Goal: Find specific page/section

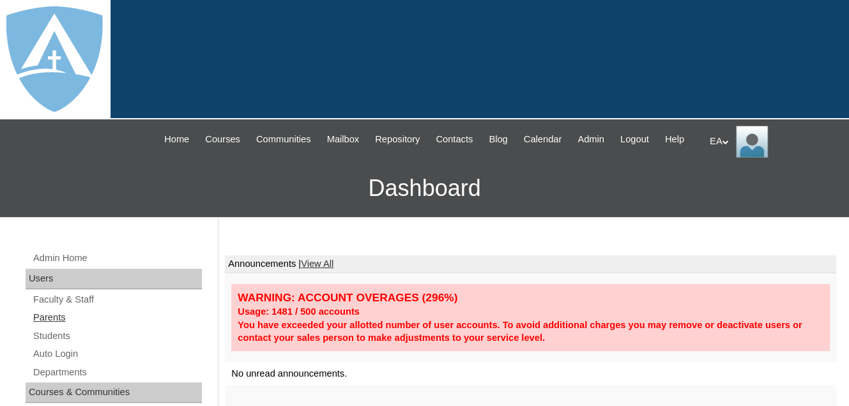
click at [48, 326] on link "Parents" at bounding box center [117, 318] width 170 height 16
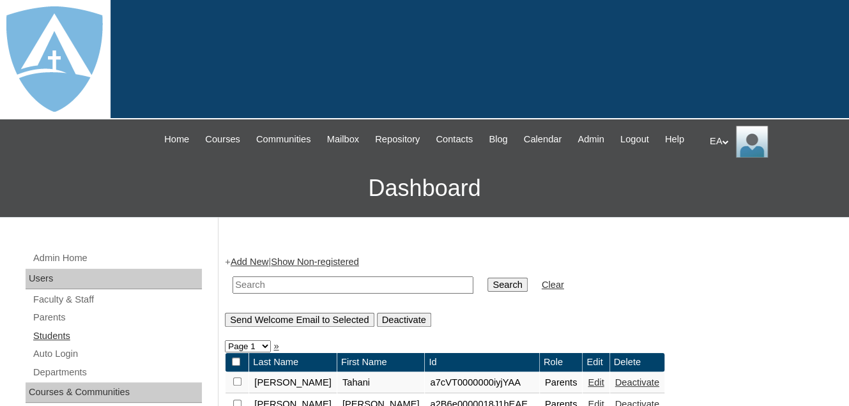
click at [58, 344] on link "Students" at bounding box center [117, 336] width 170 height 16
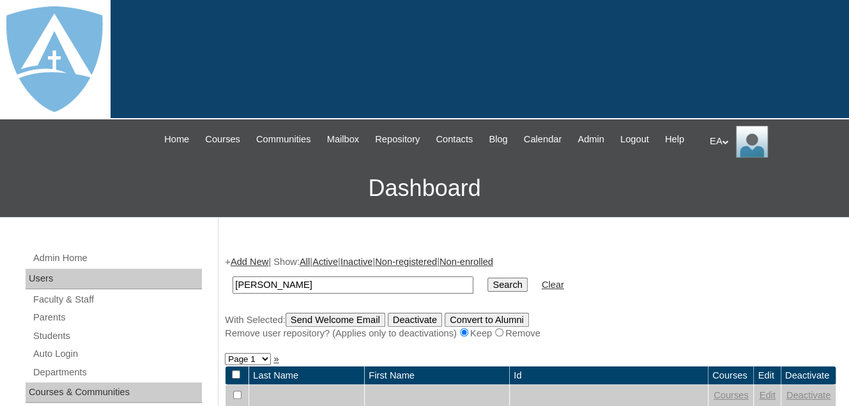
type input "Leal"
click at [487, 278] on input "Search" at bounding box center [507, 285] width 40 height 14
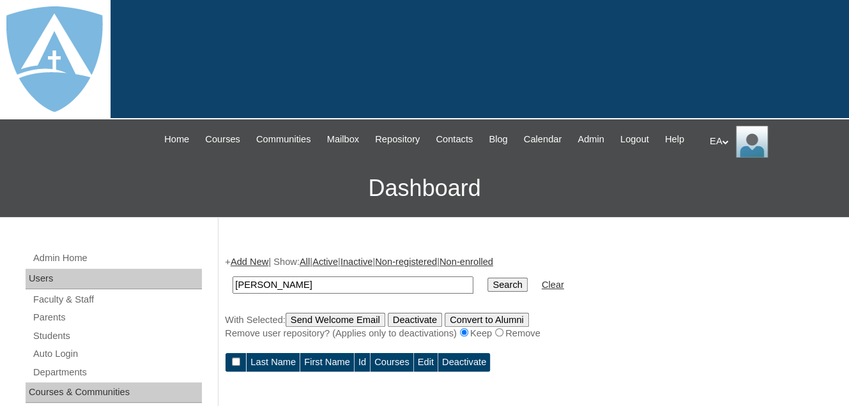
click at [720, 135] on div "EA My Profile My Settings Logout" at bounding box center [773, 142] width 127 height 32
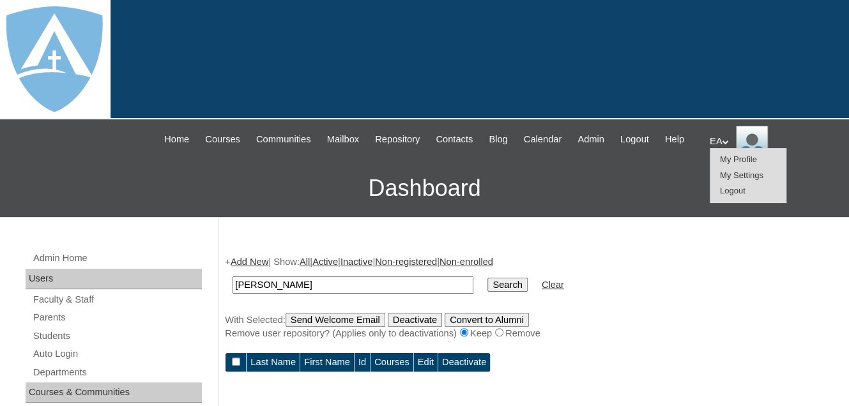
click at [735, 189] on span "Logout" at bounding box center [733, 191] width 26 height 10
